Goal: Information Seeking & Learning: Learn about a topic

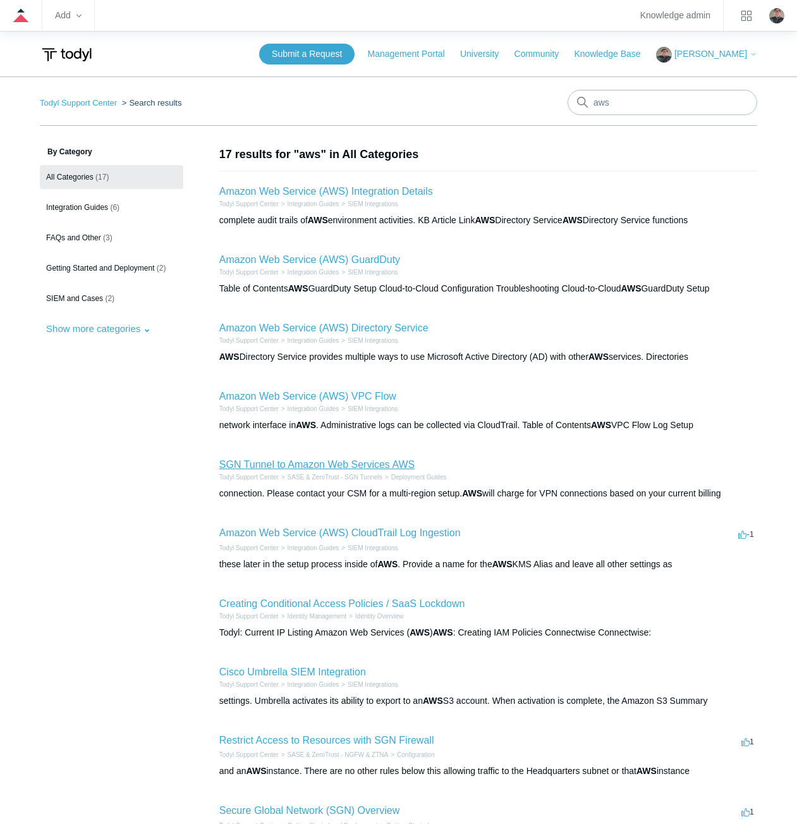
click at [231, 460] on link "SGN Tunnel to Amazon Web Services AWS" at bounding box center [316, 464] width 195 height 11
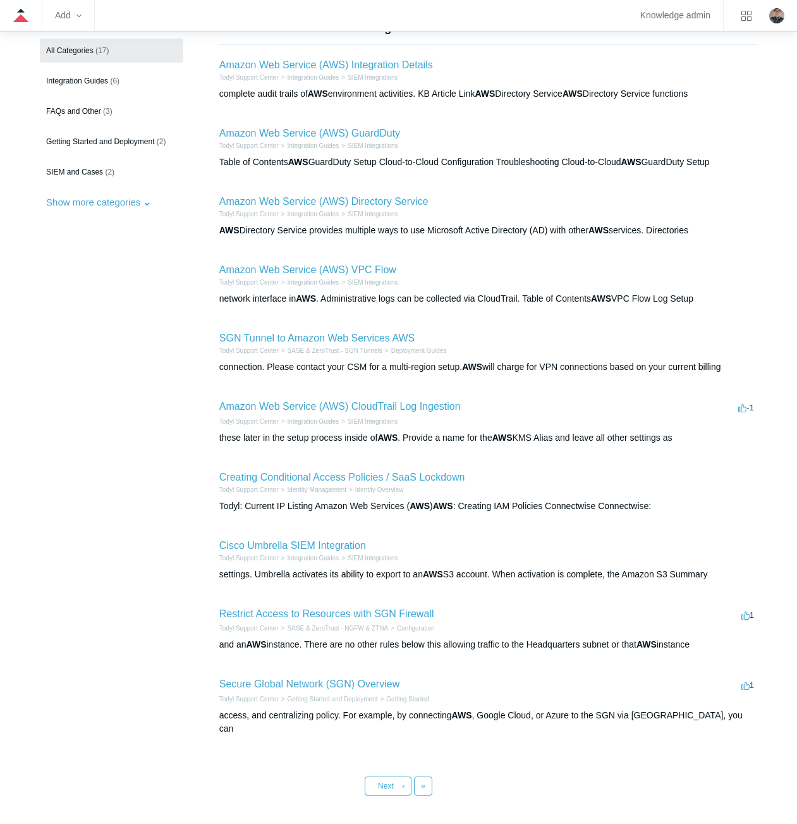
scroll to position [173, 0]
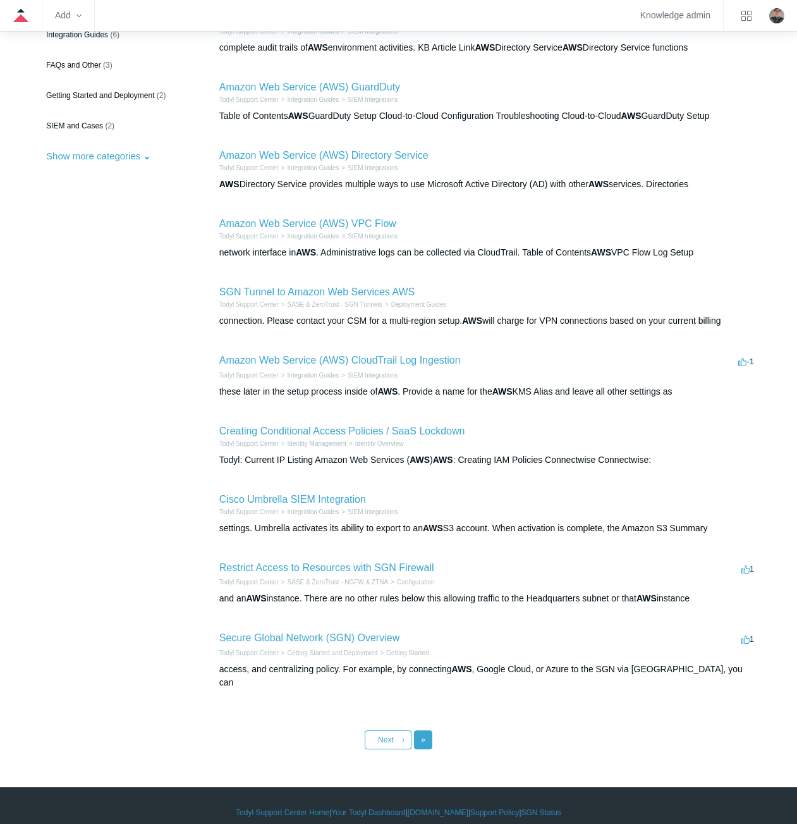
click at [426, 730] on link "Last »" at bounding box center [423, 739] width 18 height 19
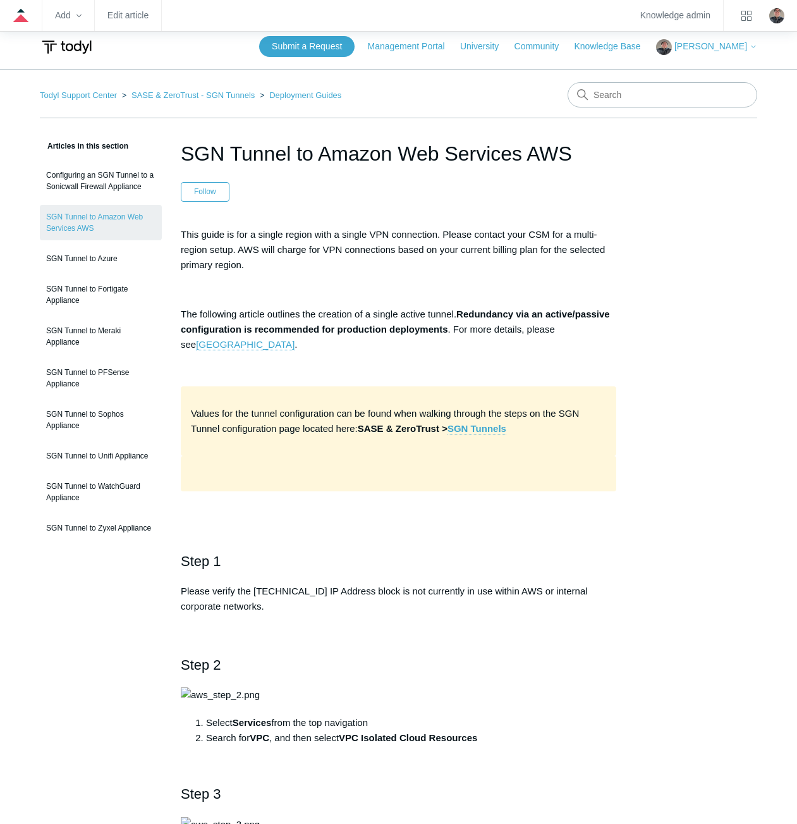
scroll to position [1, 0]
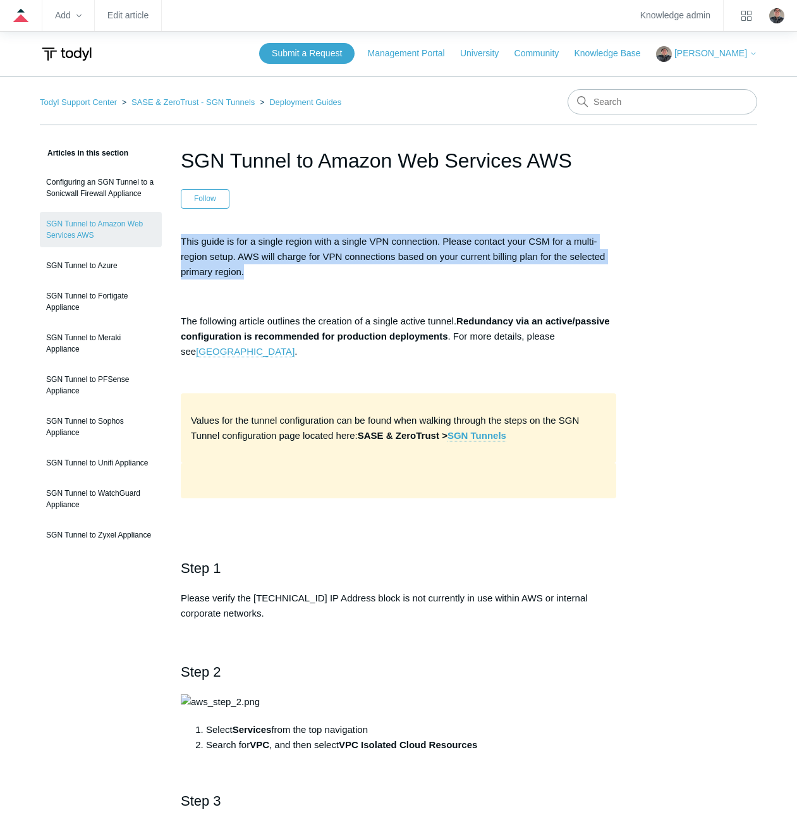
drag, startPoint x: 247, startPoint y: 274, endPoint x: 183, endPoint y: 242, distance: 70.7
click at [183, 242] on p "This guide is for a single region with a single VPN connection. Please contact …" at bounding box center [399, 257] width 436 height 46
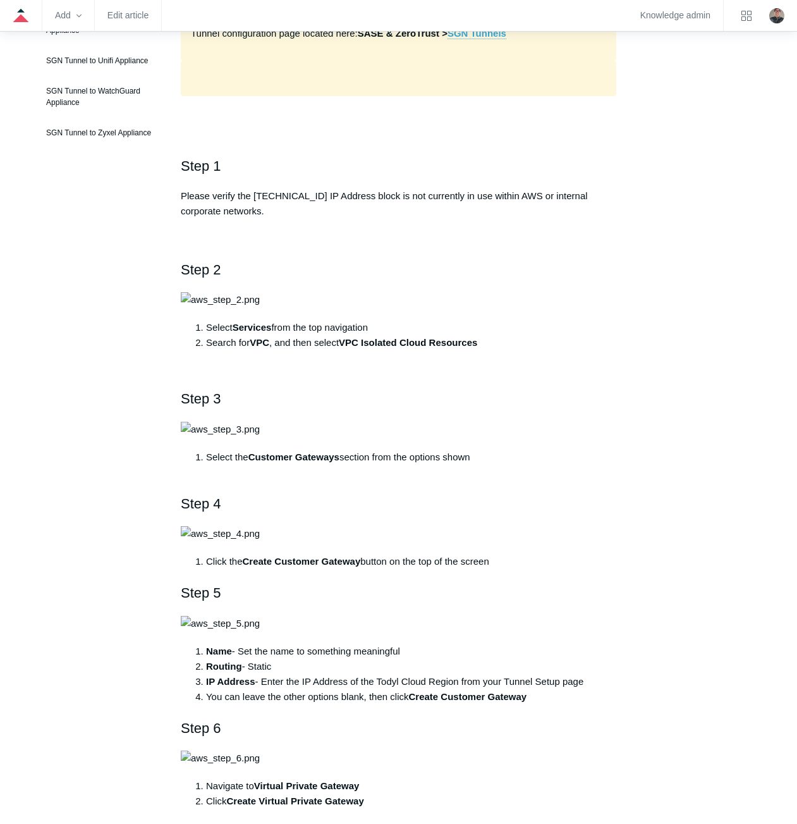
scroll to position [254, 0]
